Goal: Information Seeking & Learning: Find specific fact

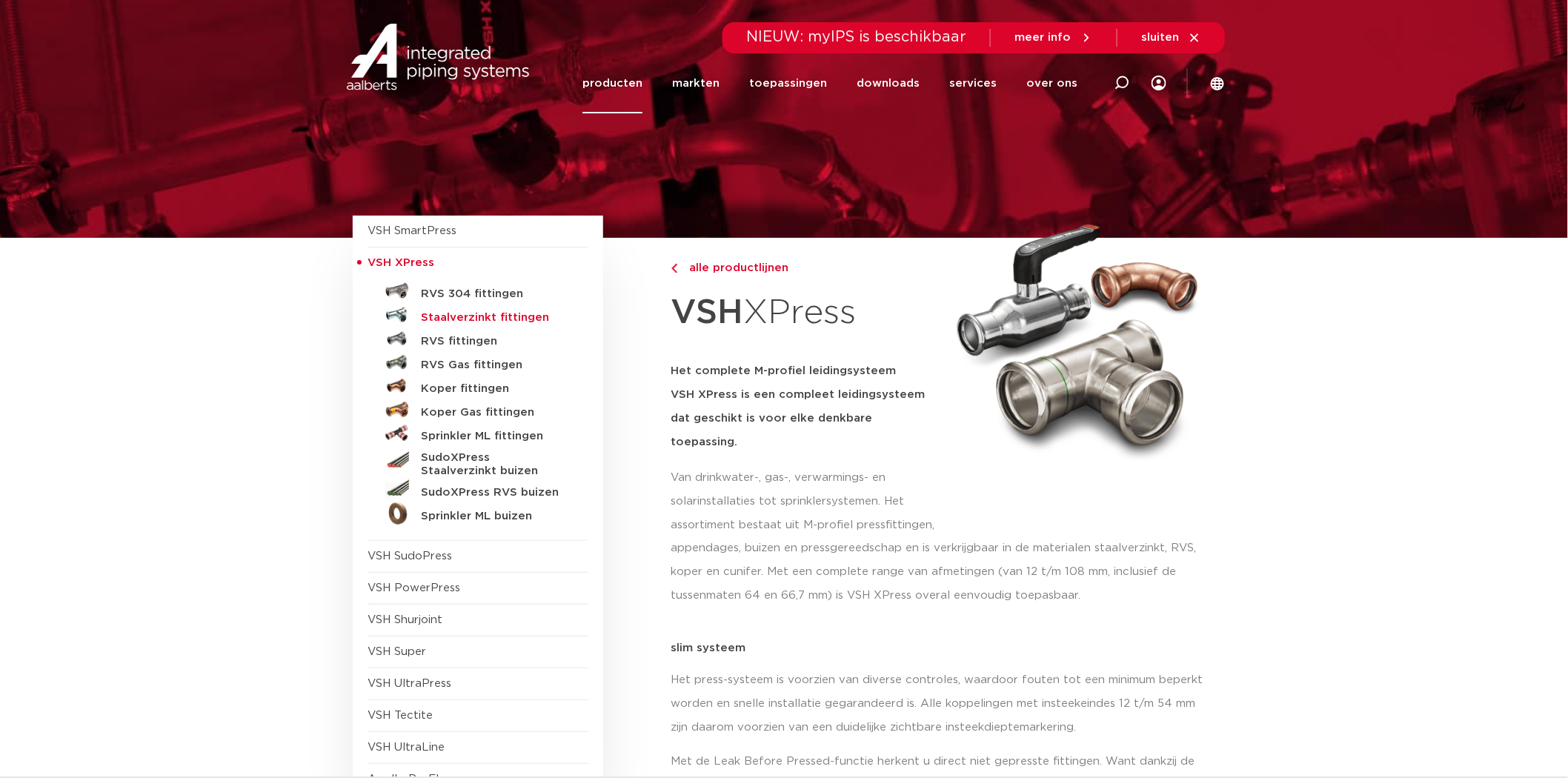
click at [452, 316] on h5 "Staalverzinkt fittingen" at bounding box center [494, 318] width 147 height 14
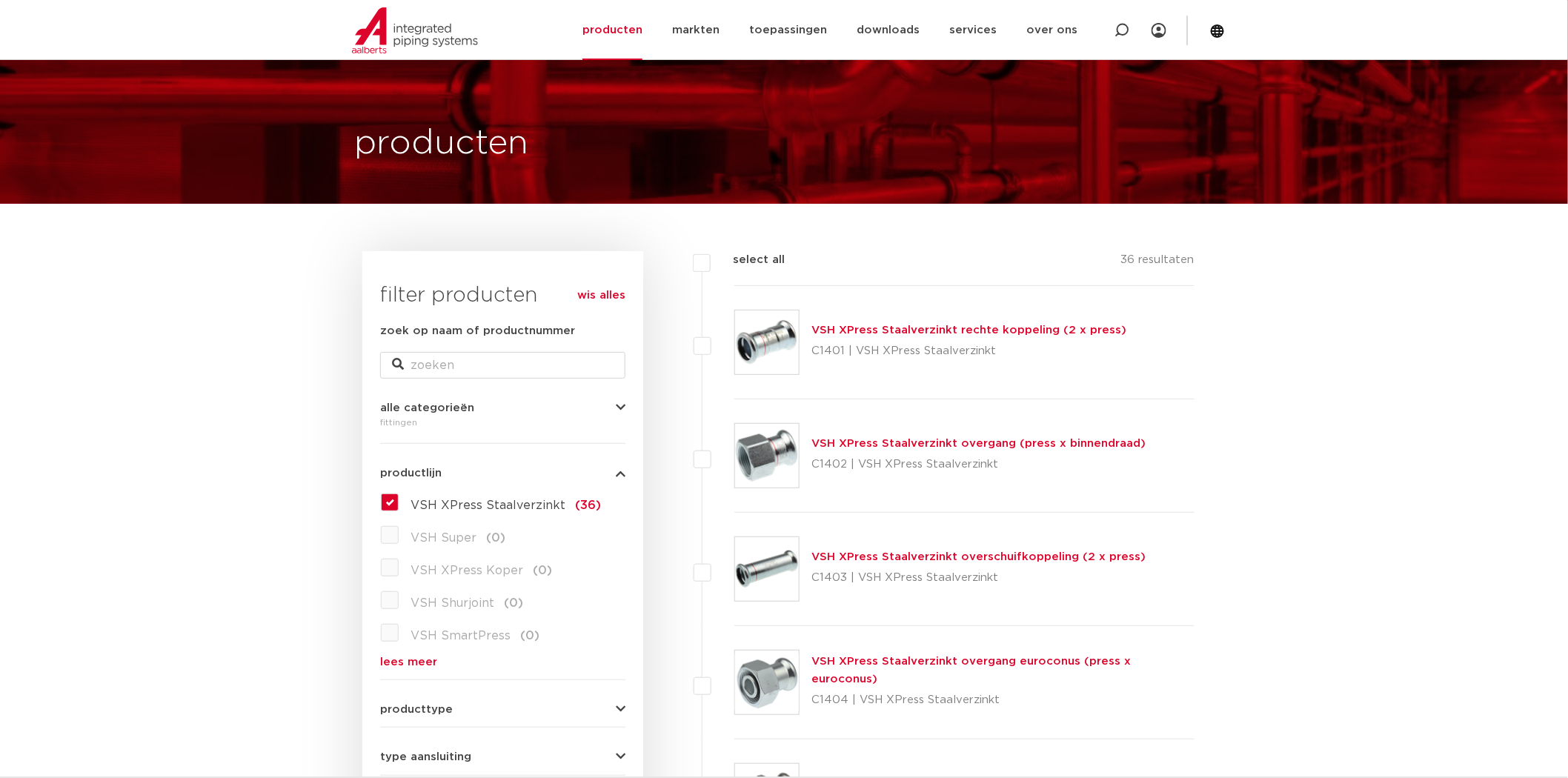
scroll to position [55, 0]
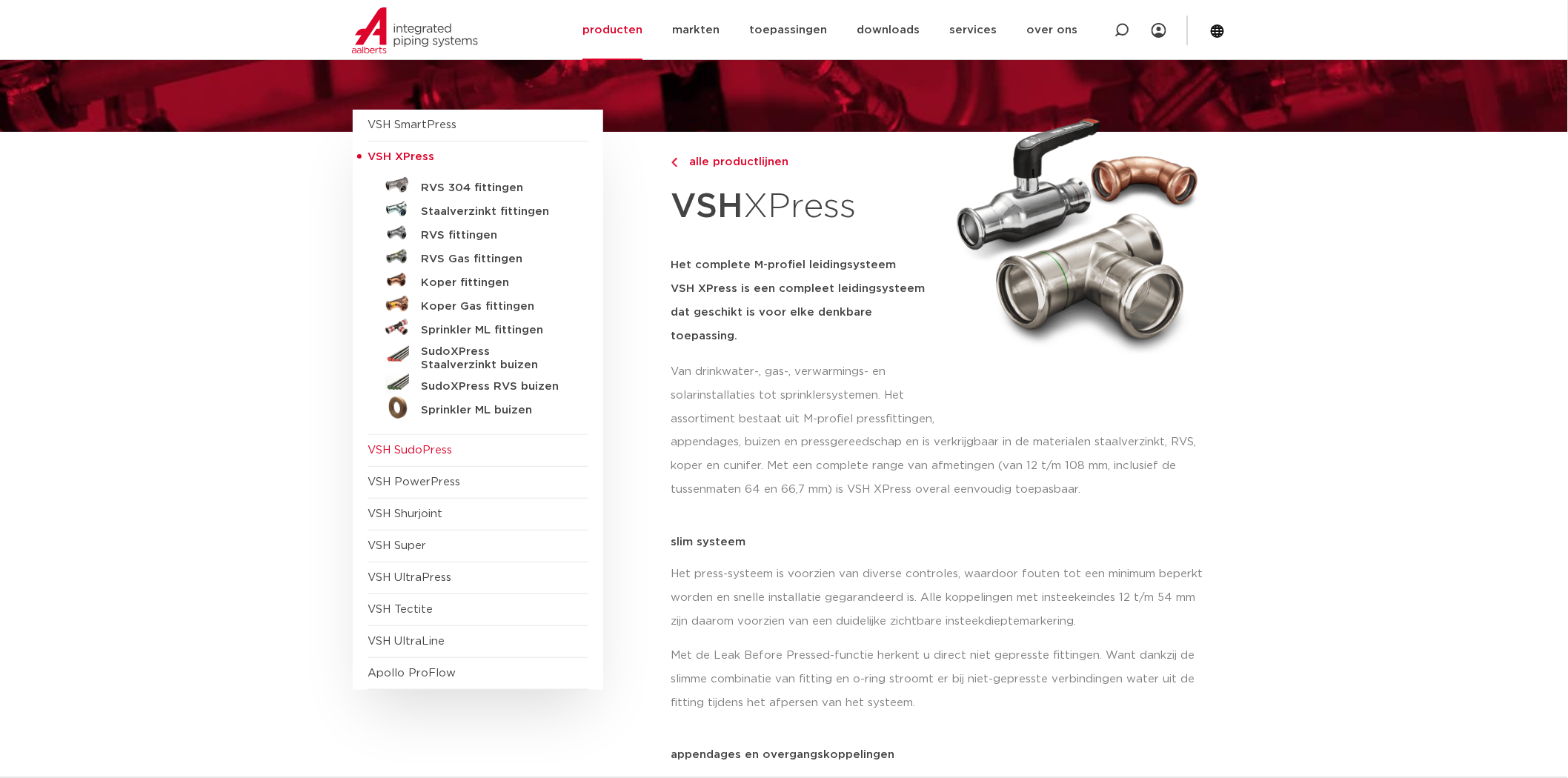
scroll to position [108, 0]
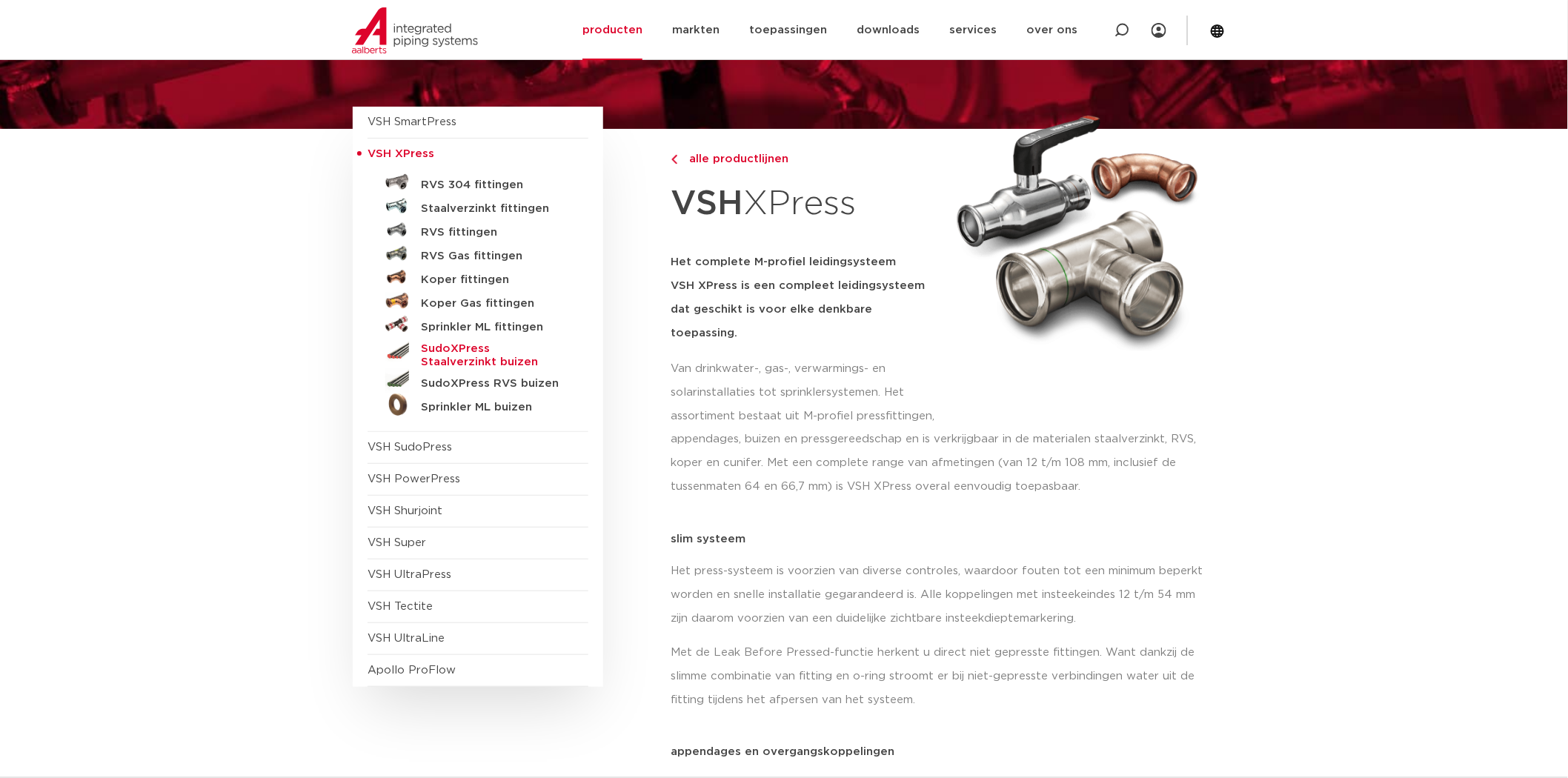
click at [487, 353] on h5 "SudoXPress Staalverzinkt buizen" at bounding box center [494, 355] width 147 height 26
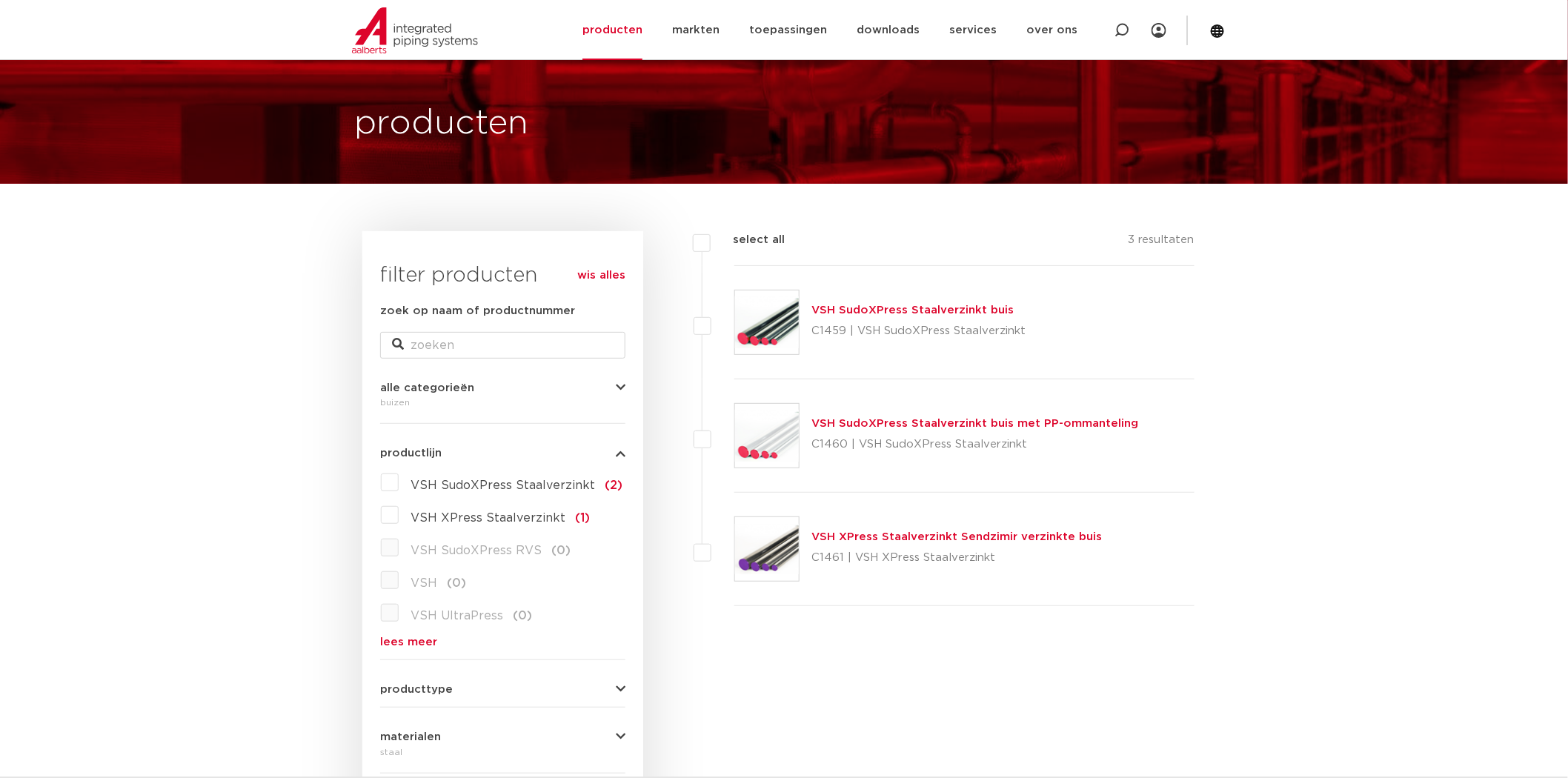
click at [890, 309] on link "VSH SudoXPress Staalverzinkt buis" at bounding box center [912, 309] width 203 height 11
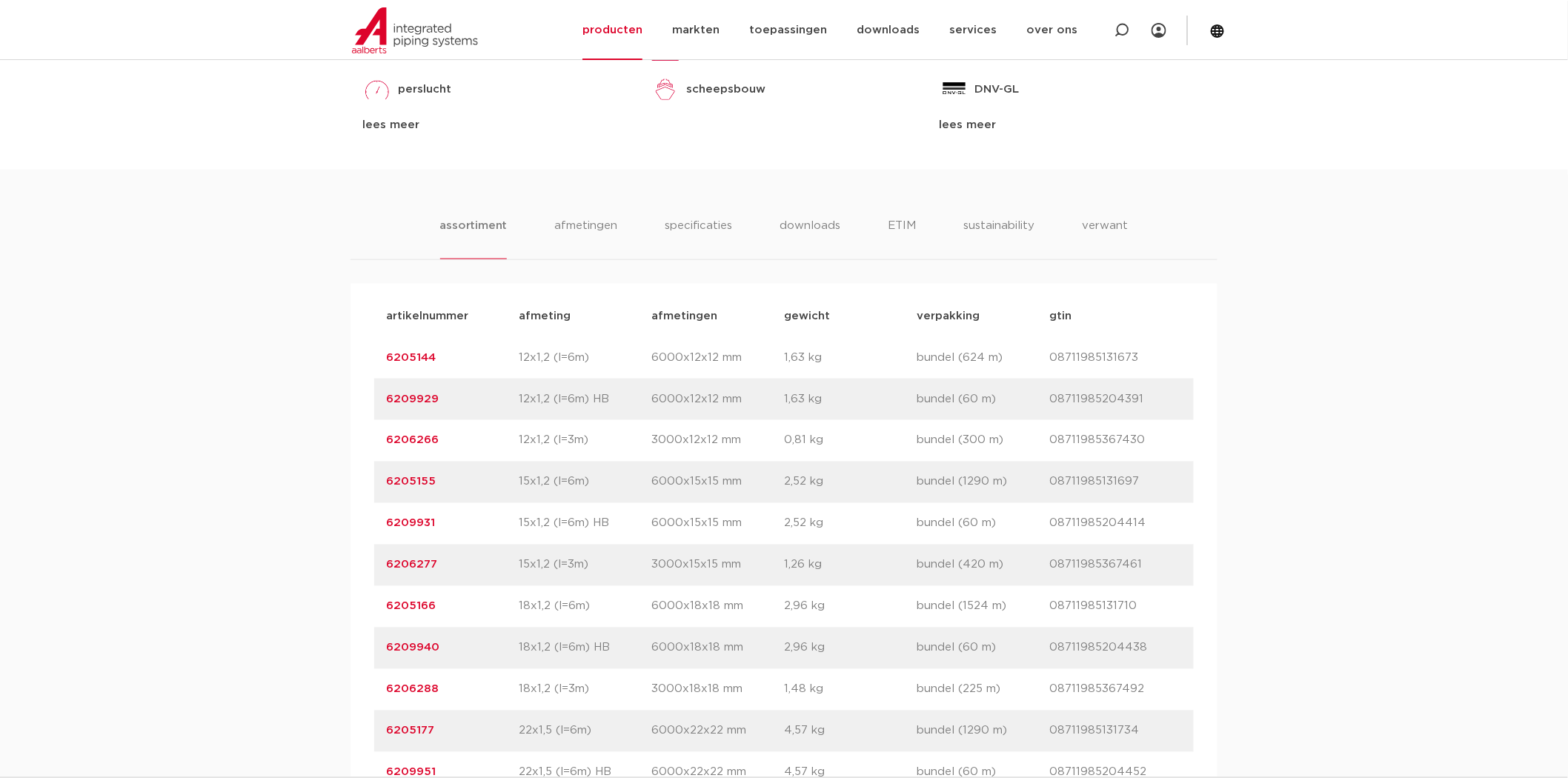
scroll to position [767, 0]
drag, startPoint x: 441, startPoint y: 520, endPoint x: 307, endPoint y: 524, distance: 134.1
copy link "6209931"
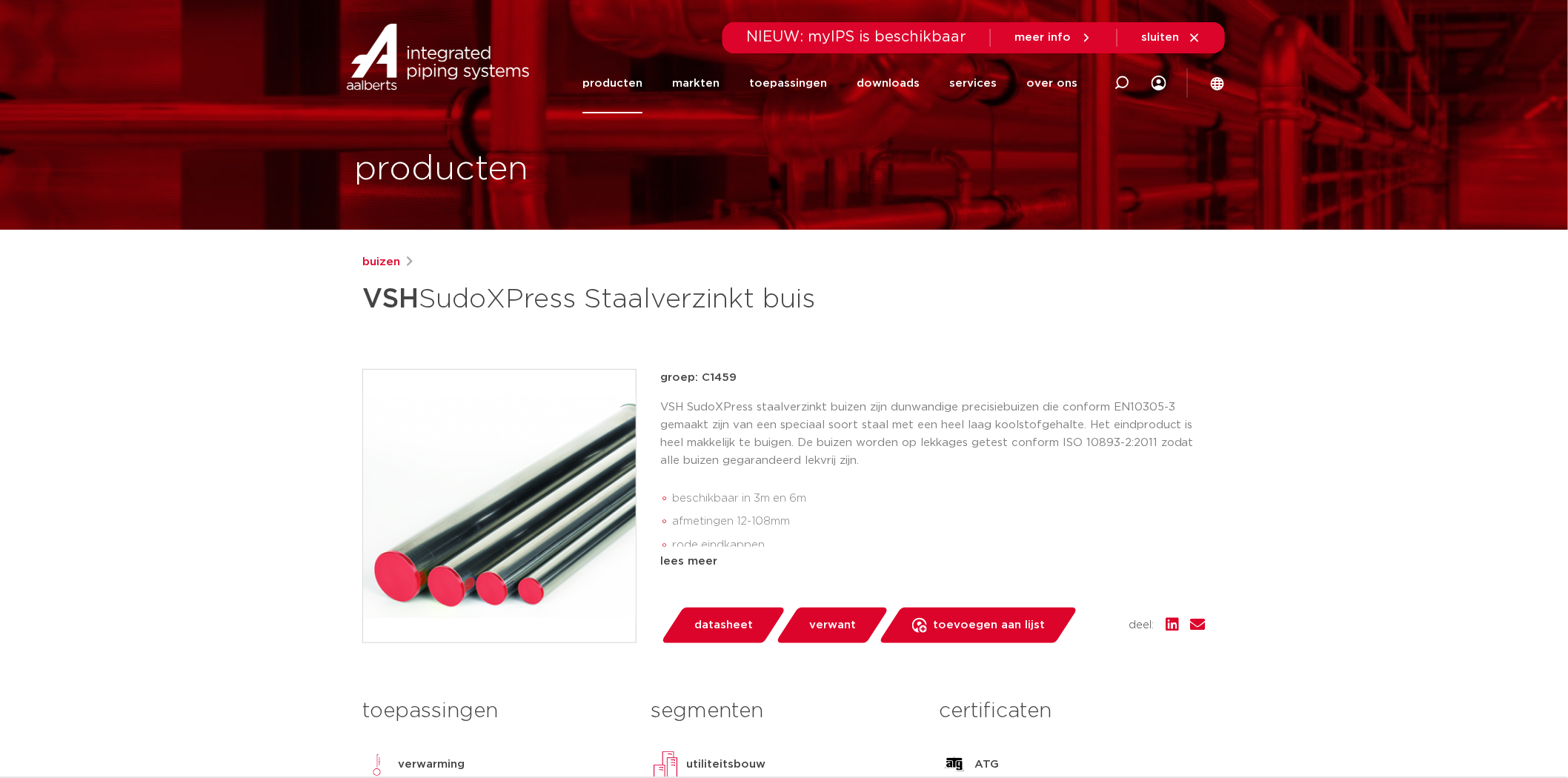
scroll to position [0, 0]
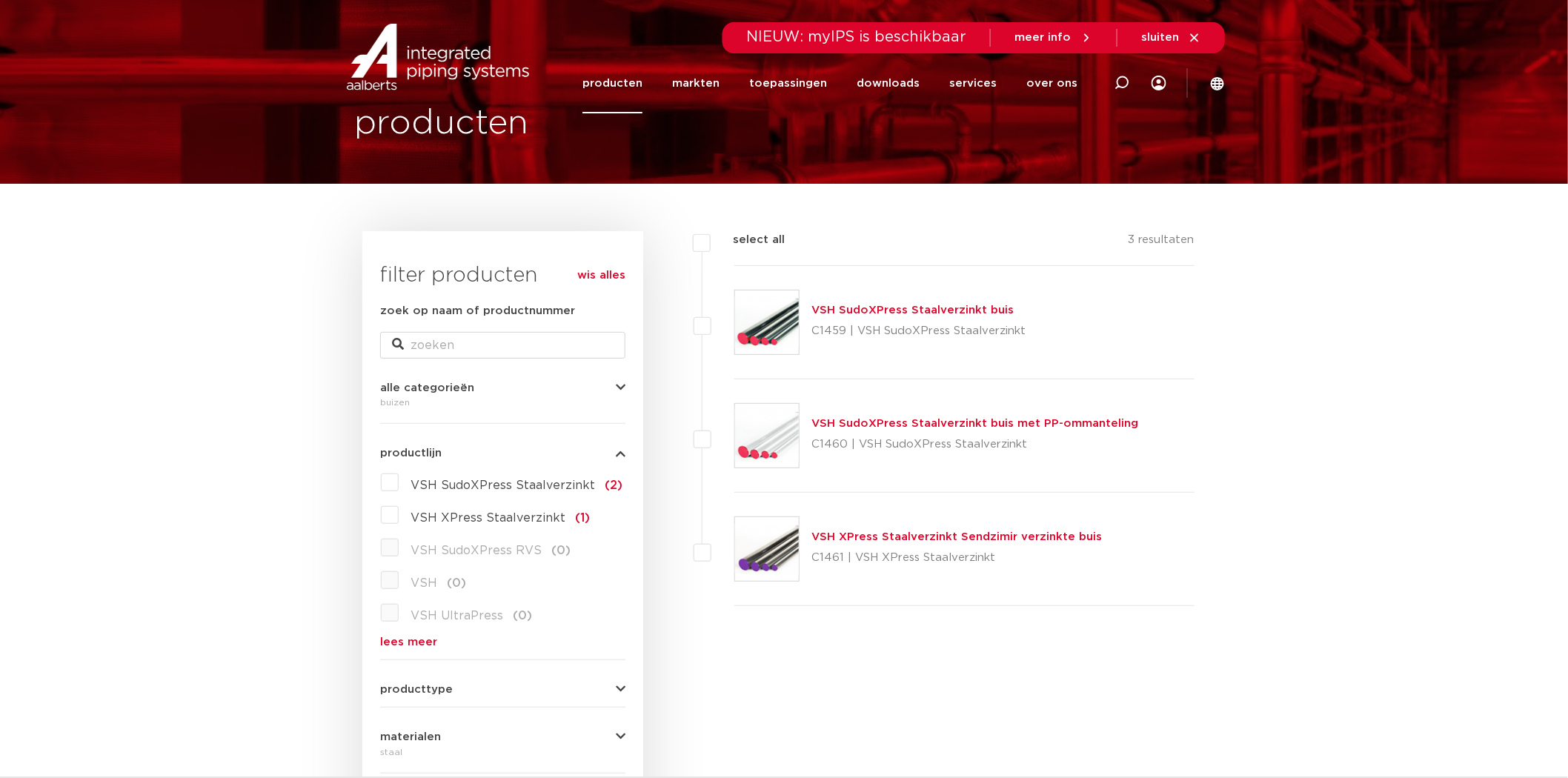
scroll to position [55, 0]
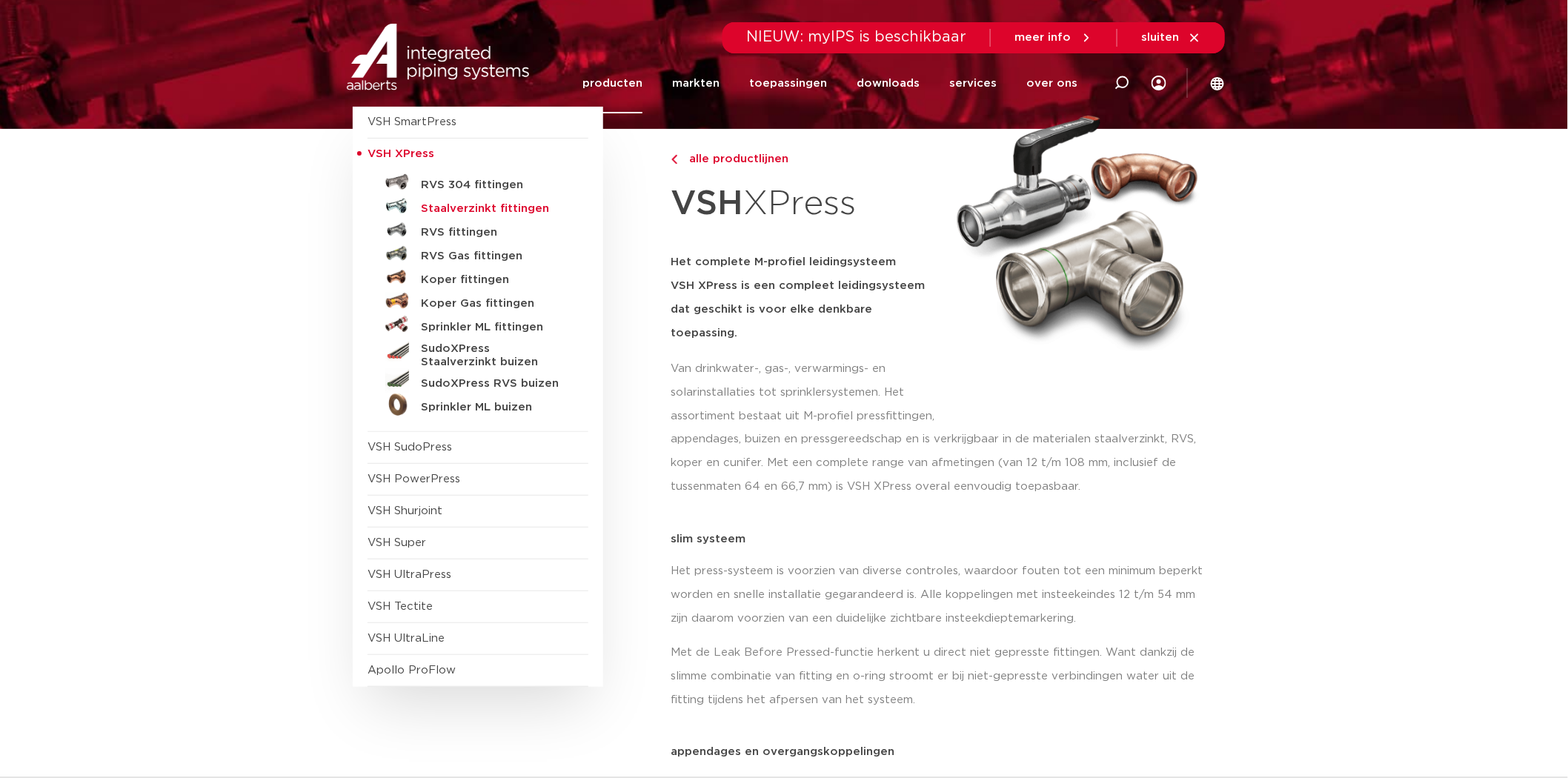
click at [456, 206] on h5 "Staalverzinkt fittingen" at bounding box center [494, 209] width 147 height 14
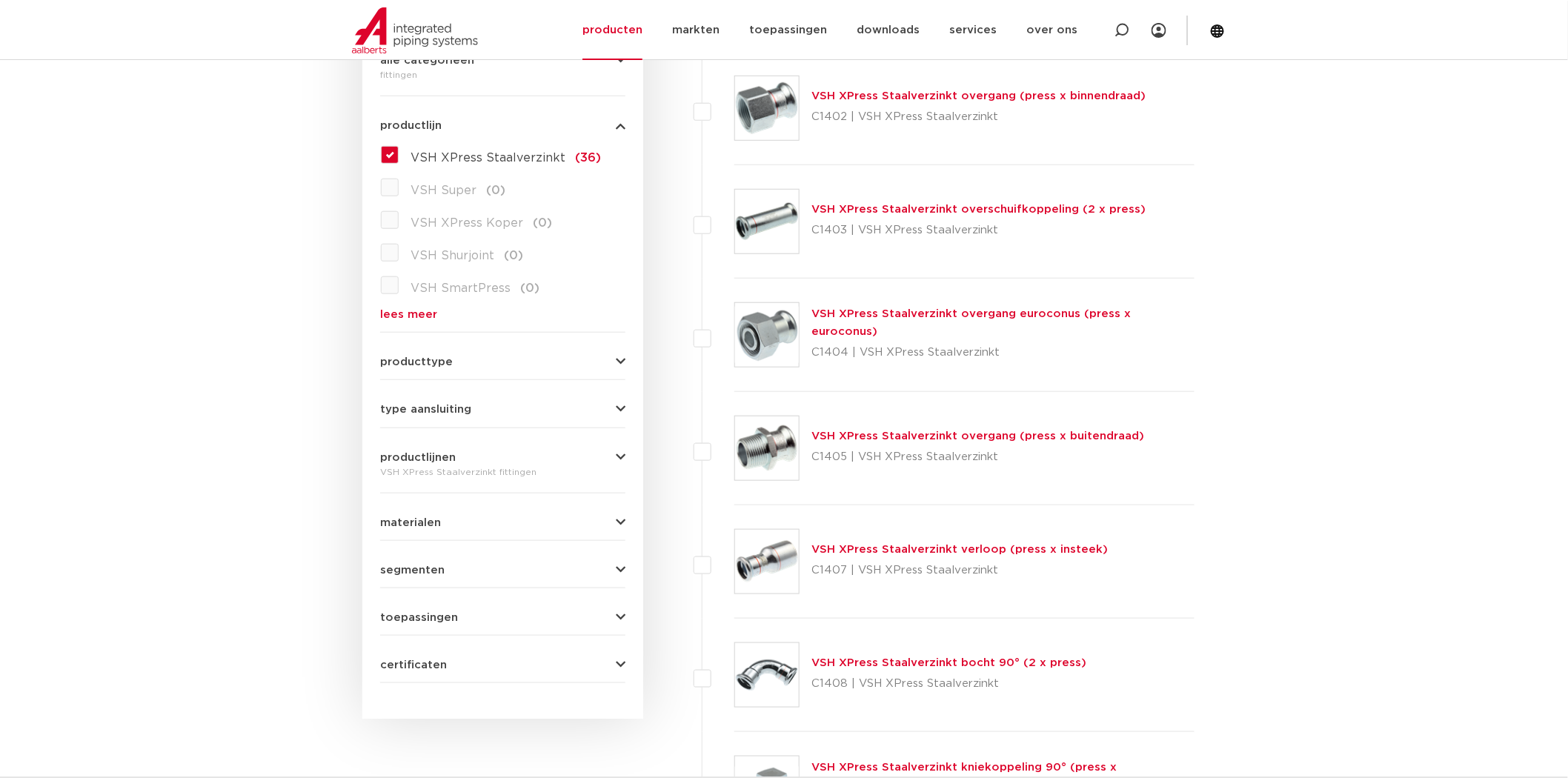
scroll to position [493, 0]
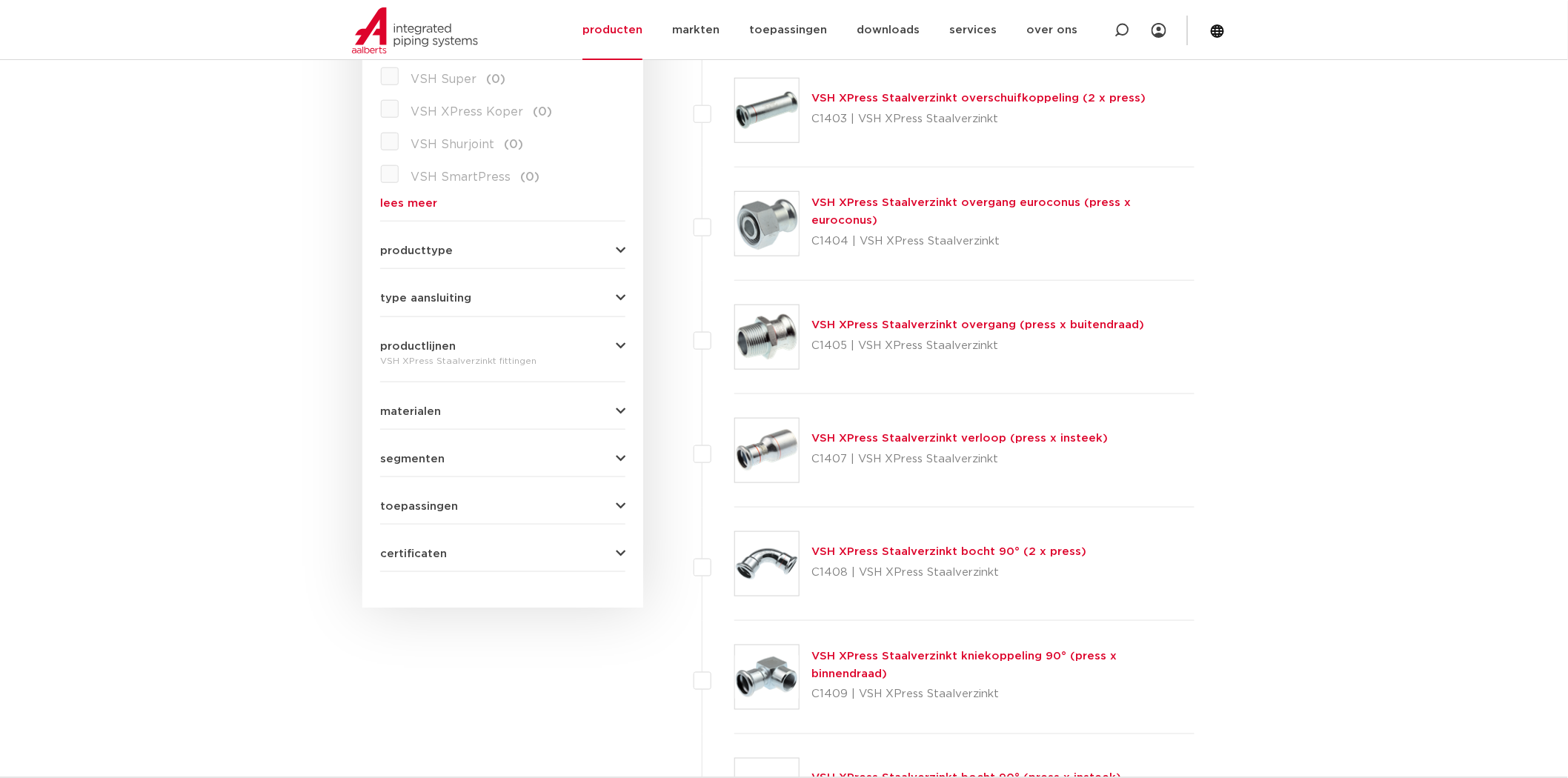
click at [907, 320] on link "VSH XPress Staalverzinkt overgang (press x buitendraad)" at bounding box center [978, 325] width 332 height 11
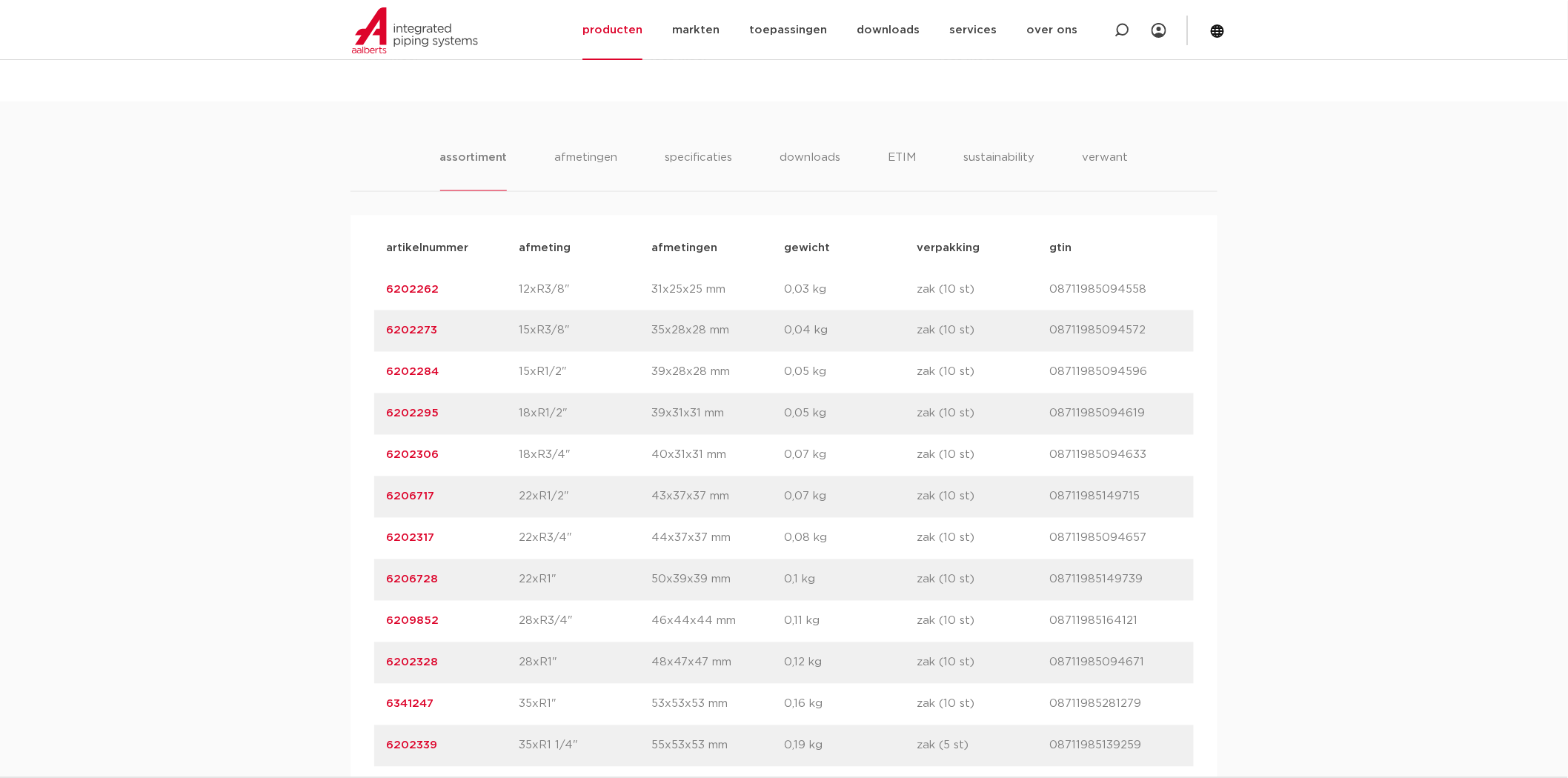
scroll to position [878, 0]
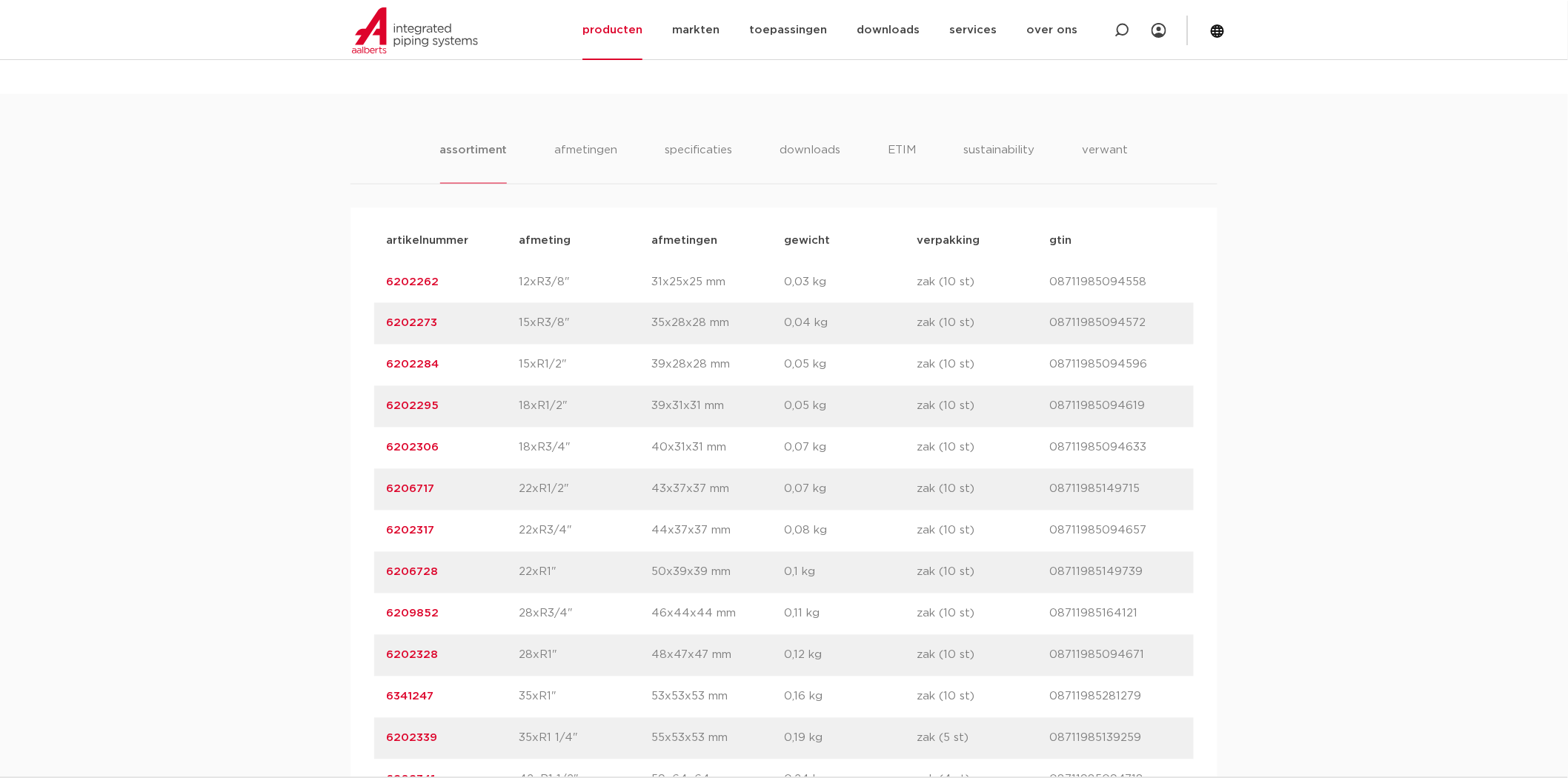
click at [409, 356] on p "6202284" at bounding box center [452, 364] width 132 height 18
click at [409, 364] on link "6202284" at bounding box center [412, 364] width 53 height 11
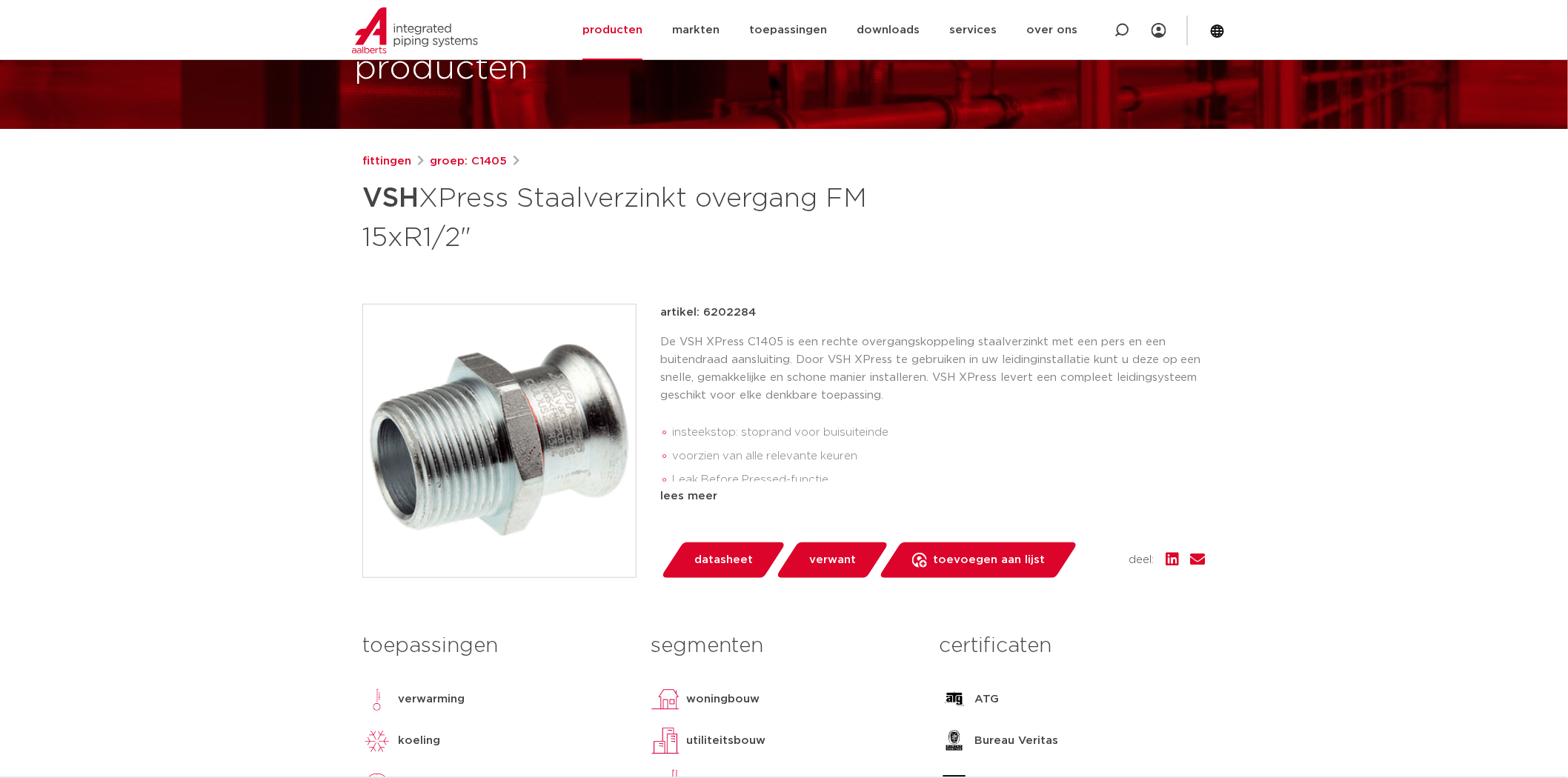
scroll to position [108, 0]
drag, startPoint x: 765, startPoint y: 315, endPoint x: 700, endPoint y: 314, distance: 65.0
click at [700, 314] on div "artikel: 6202284" at bounding box center [933, 313] width 545 height 18
copy p "6202284"
